Goal: Information Seeking & Learning: Check status

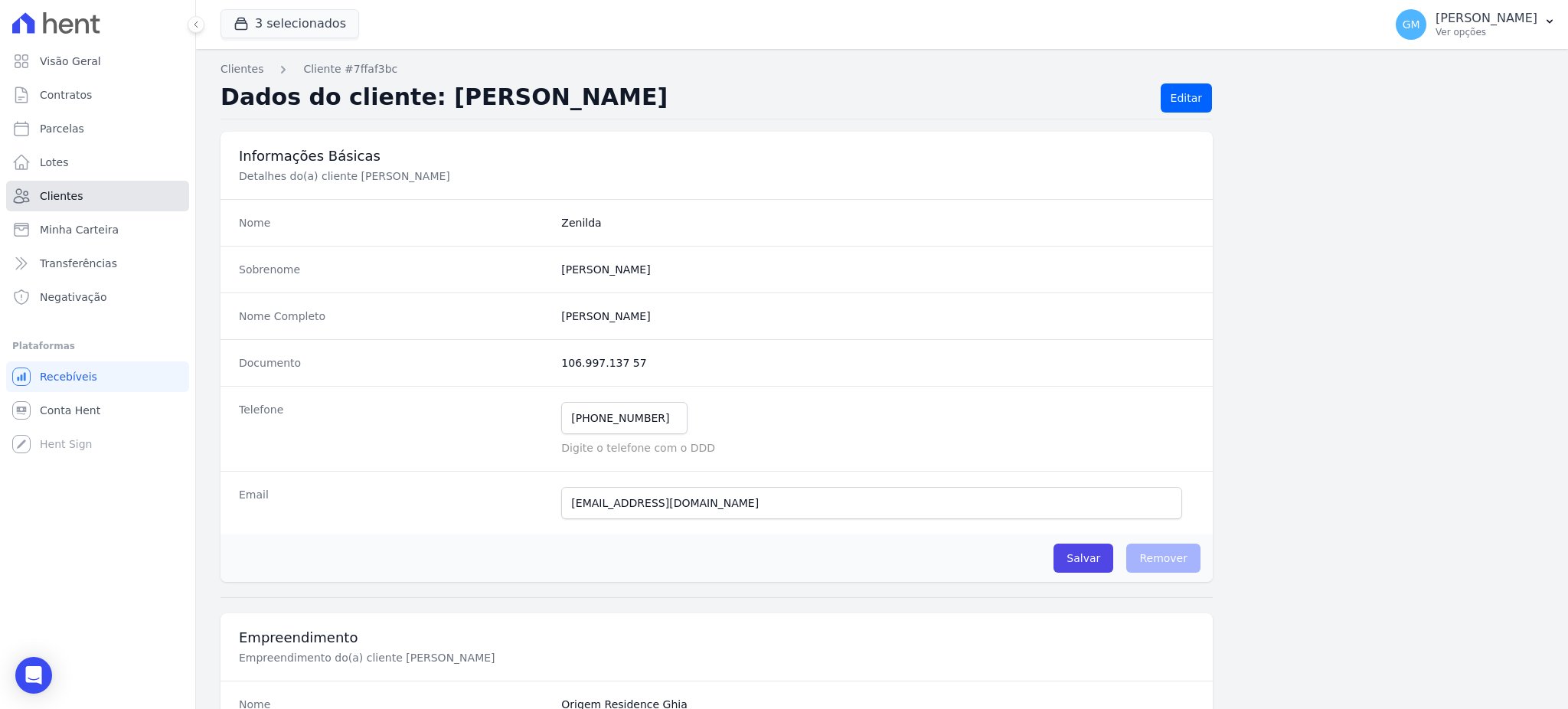
click at [113, 183] on link "Clientes" at bounding box center [97, 196] width 183 height 31
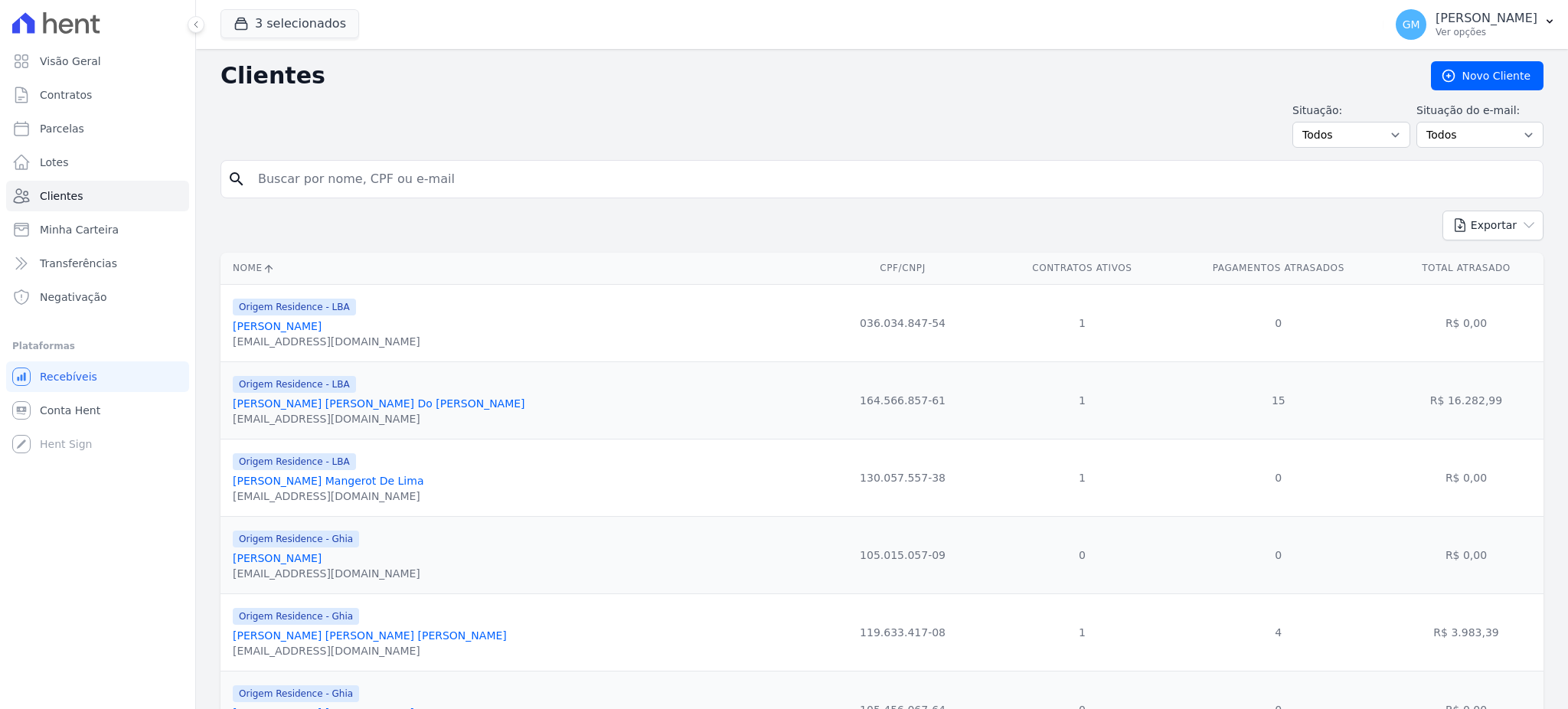
click at [344, 173] on input "search" at bounding box center [893, 179] width 1288 height 31
paste input "MAYCON [PERSON_NAME]"
type input "MAYCON DOS [PERSON_NAME]]"
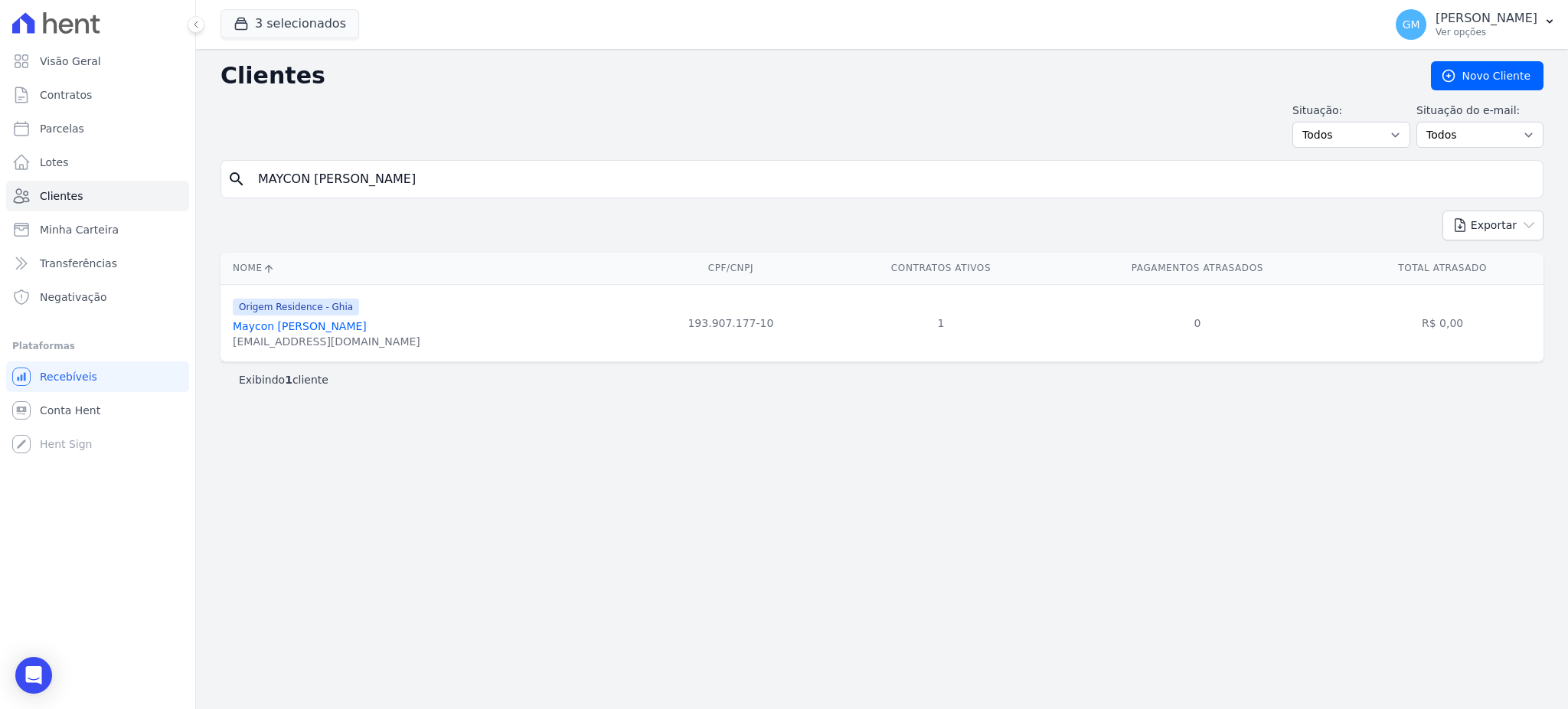
click at [336, 331] on link "Maycon [PERSON_NAME]" at bounding box center [299, 326] width 134 height 13
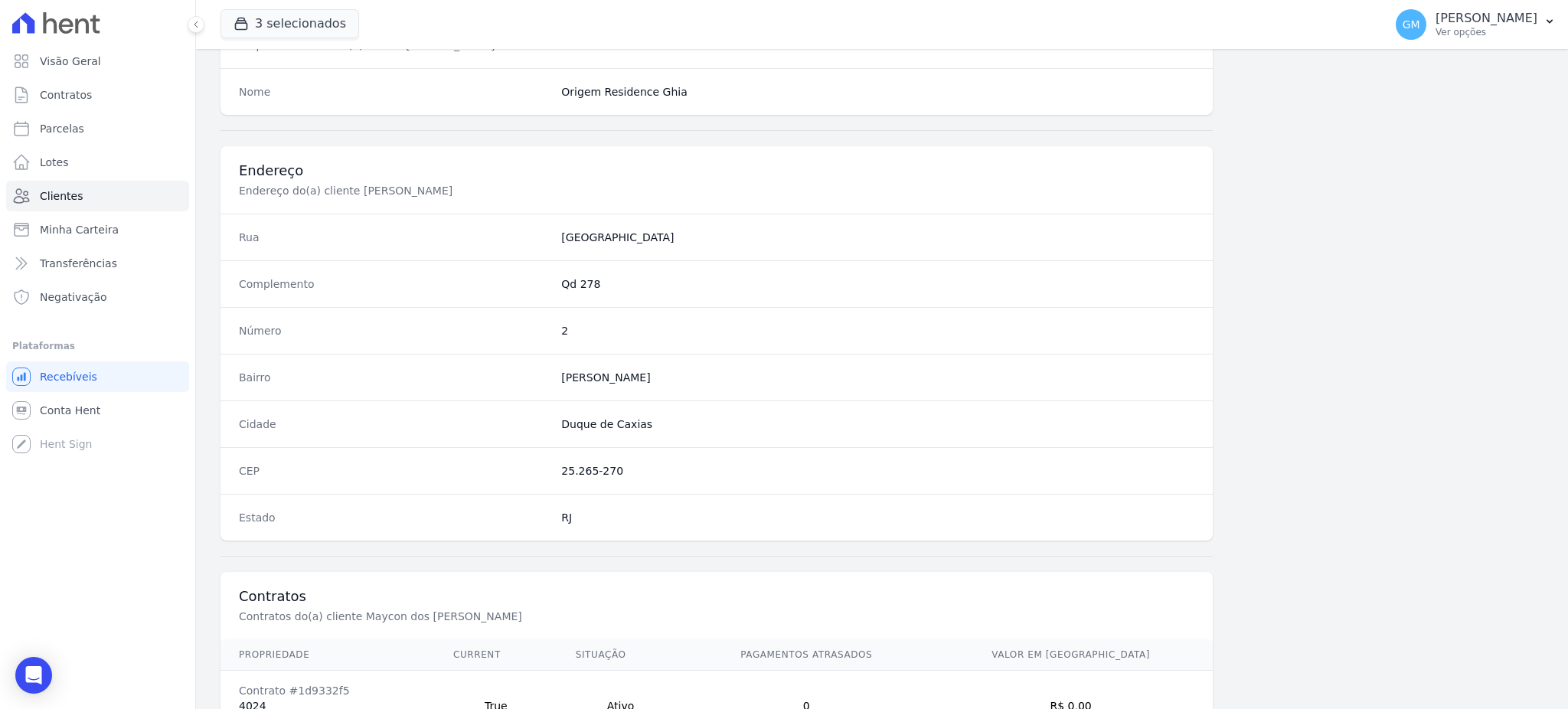
scroll to position [724, 0]
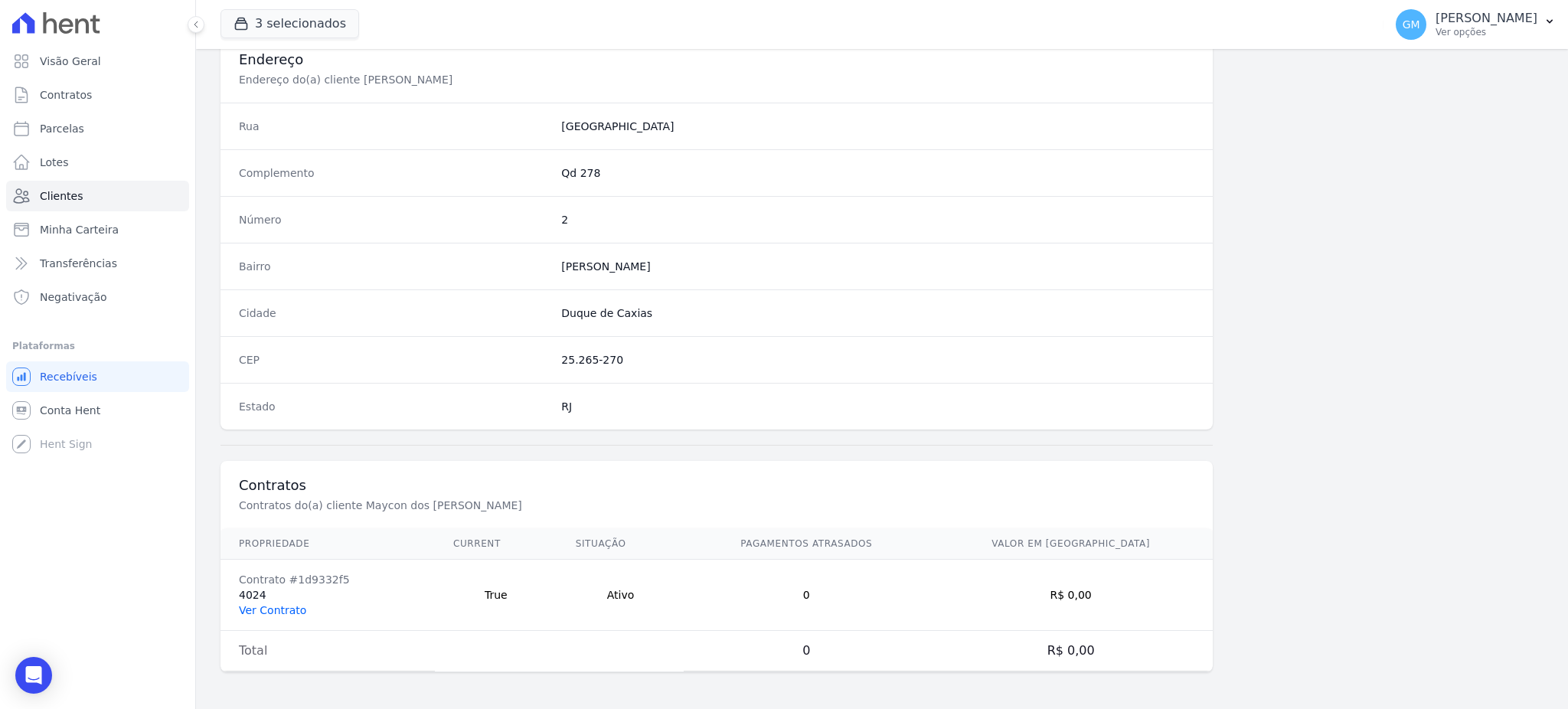
click at [273, 604] on link "Ver Contrato" at bounding box center [273, 610] width 68 height 13
click at [273, 612] on link "Ver Contrato" at bounding box center [273, 610] width 68 height 13
click at [288, 614] on link "Ver Contrato" at bounding box center [273, 610] width 68 height 13
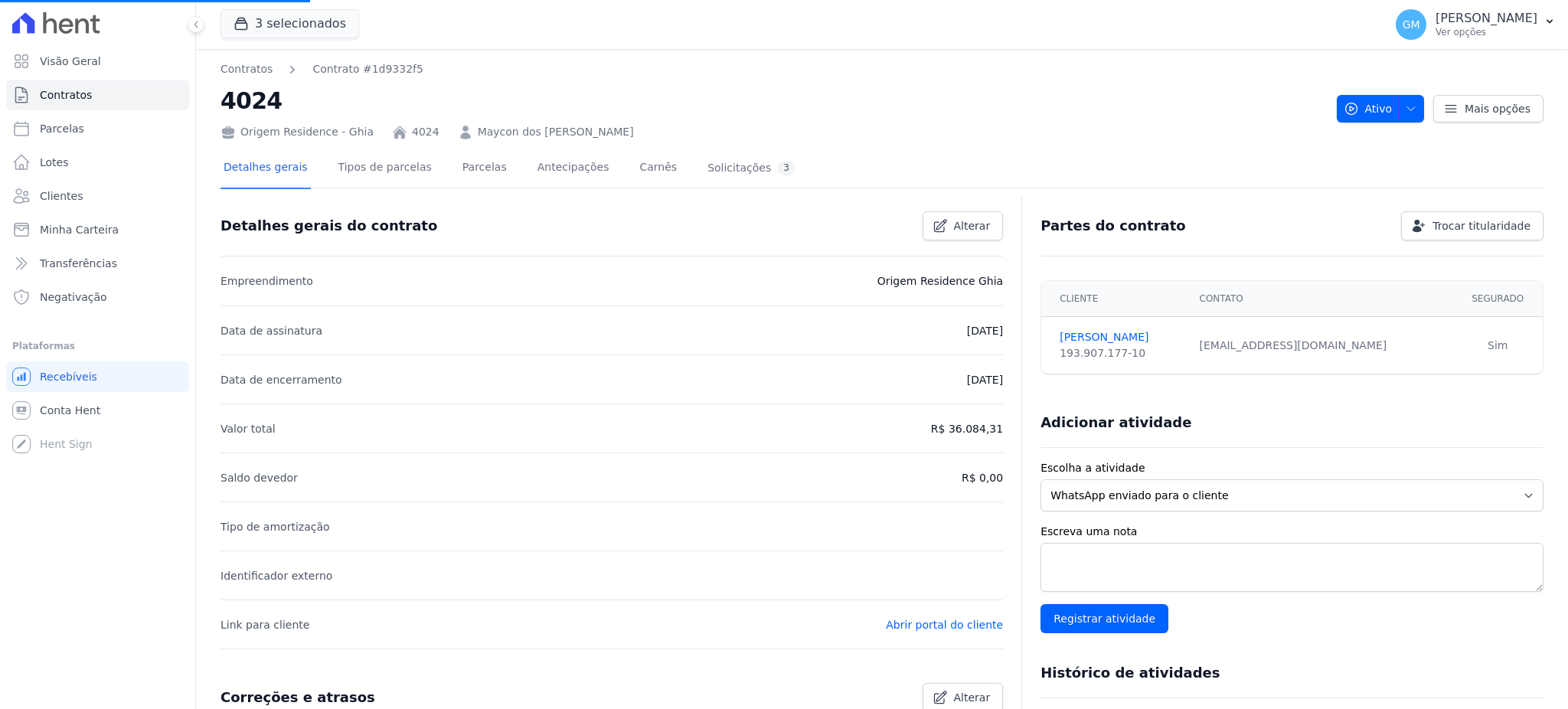
click at [261, 614] on li "Link para cliente Abrir portal do cliente" at bounding box center [612, 623] width 783 height 49
click at [462, 160] on link "Parcelas" at bounding box center [484, 169] width 50 height 41
click at [466, 170] on link "Parcelas" at bounding box center [484, 169] width 50 height 41
click at [468, 154] on link "Parcelas" at bounding box center [484, 169] width 50 height 41
click at [464, 173] on link "Parcelas" at bounding box center [484, 169] width 50 height 41
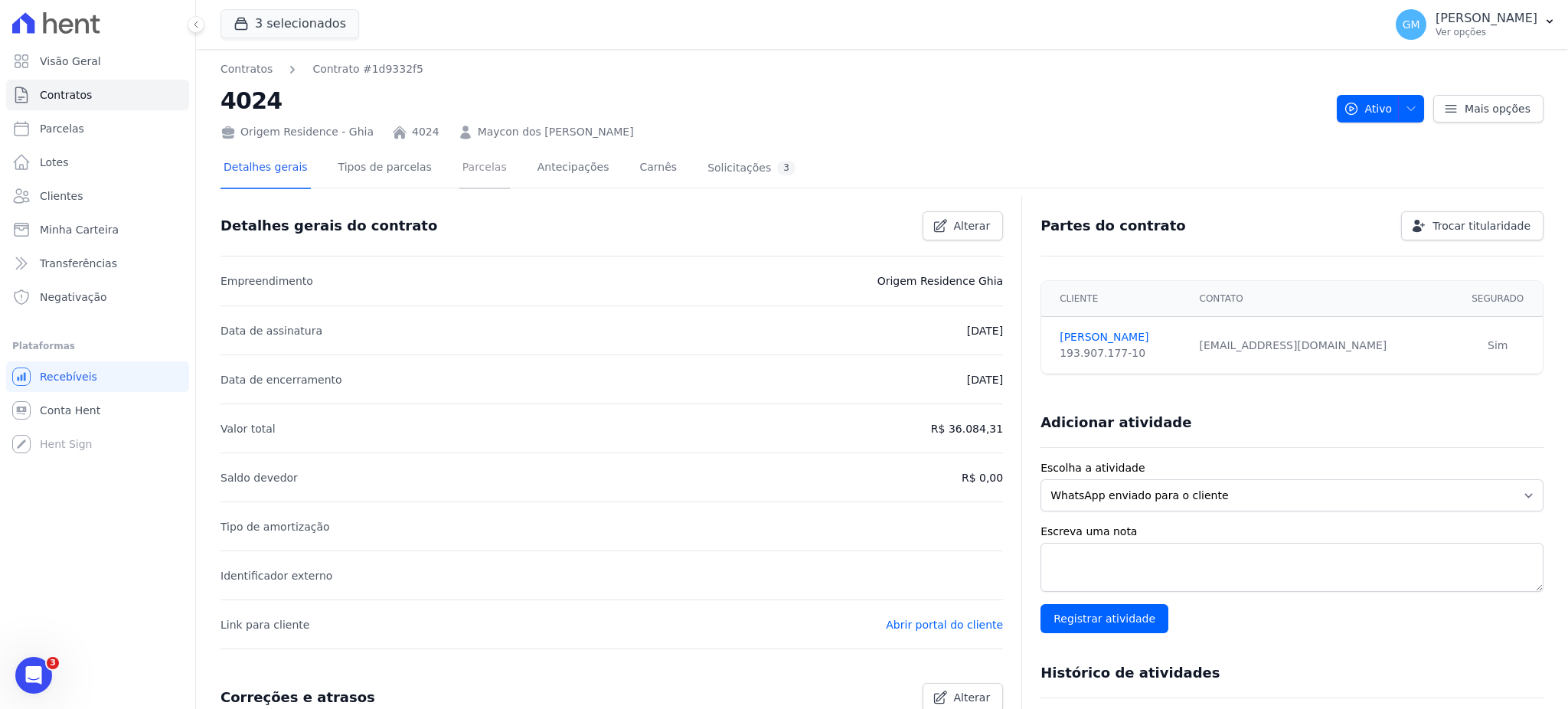
click at [460, 173] on link "Parcelas" at bounding box center [484, 169] width 50 height 41
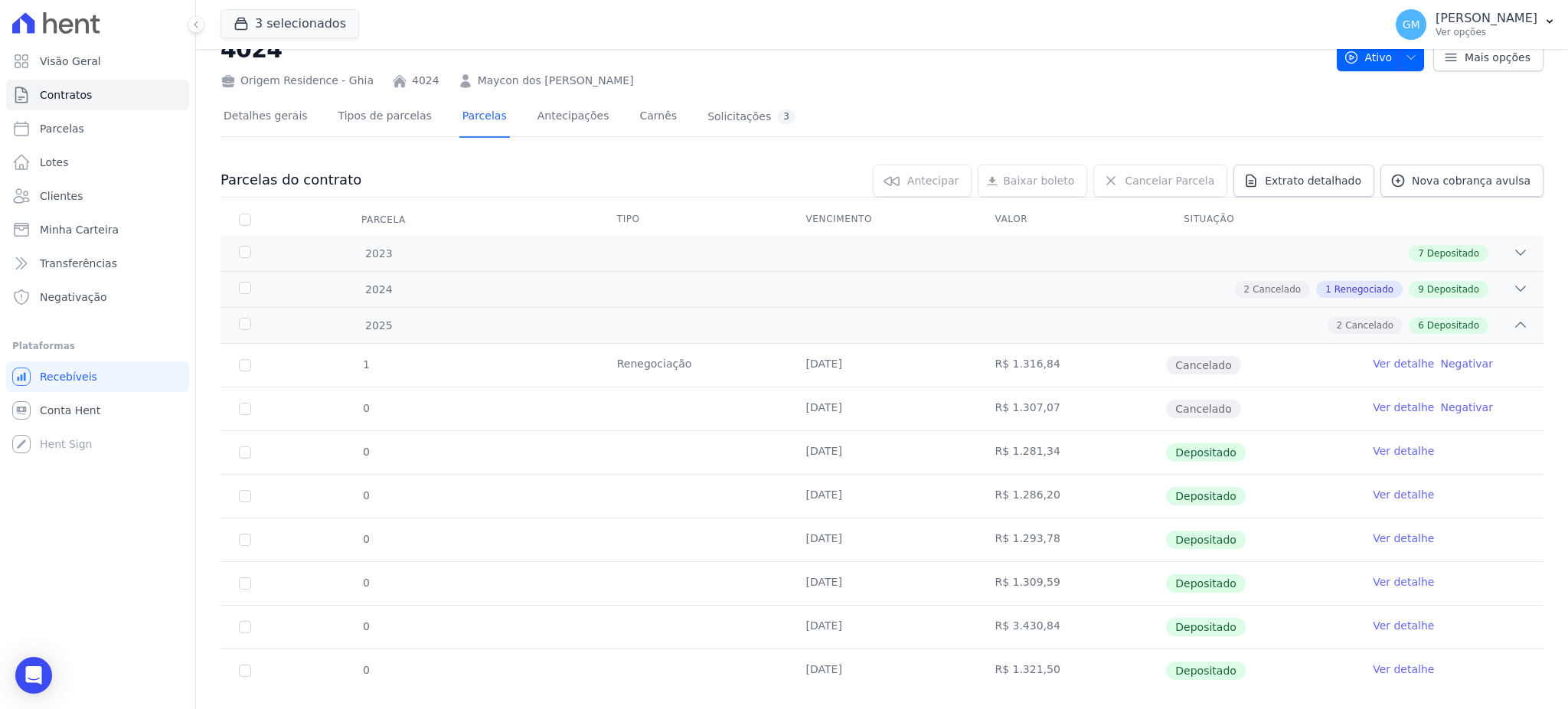
scroll to position [80, 0]
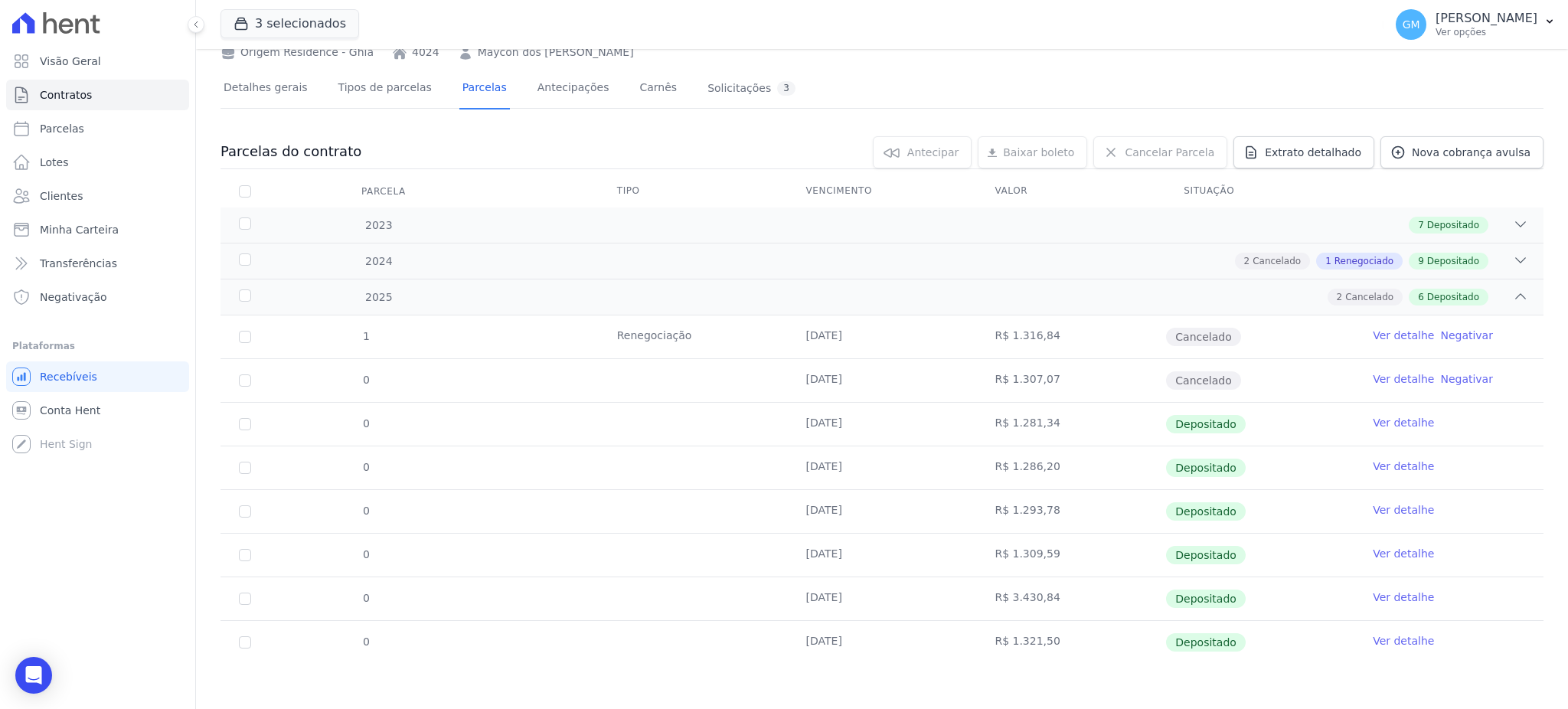
click at [1391, 636] on link "Ver detalhe" at bounding box center [1403, 641] width 61 height 15
